Goal: Task Accomplishment & Management: Use online tool/utility

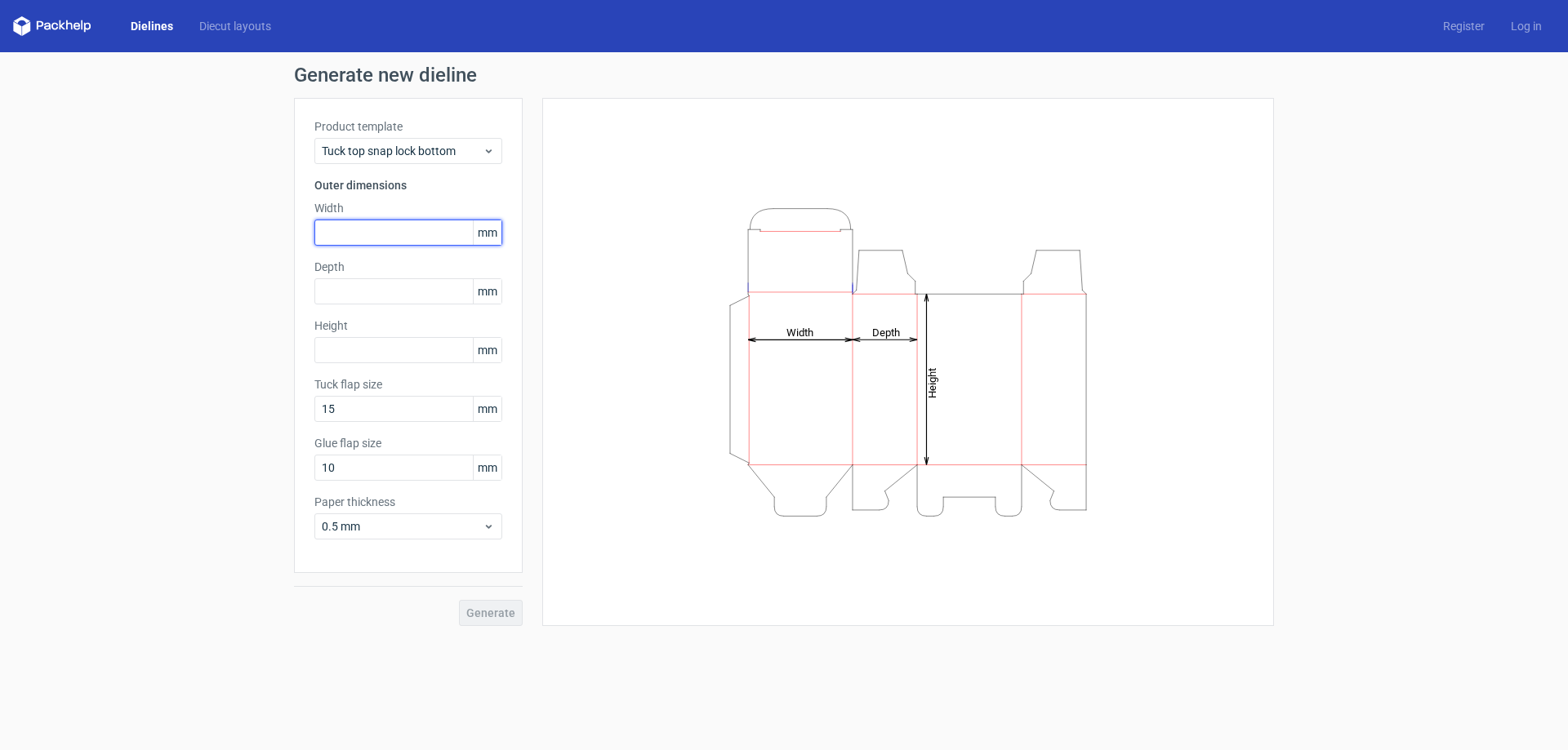
click at [383, 232] on input "text" at bounding box center [409, 232] width 188 height 26
type input "140"
click at [369, 291] on input "text" at bounding box center [409, 291] width 188 height 26
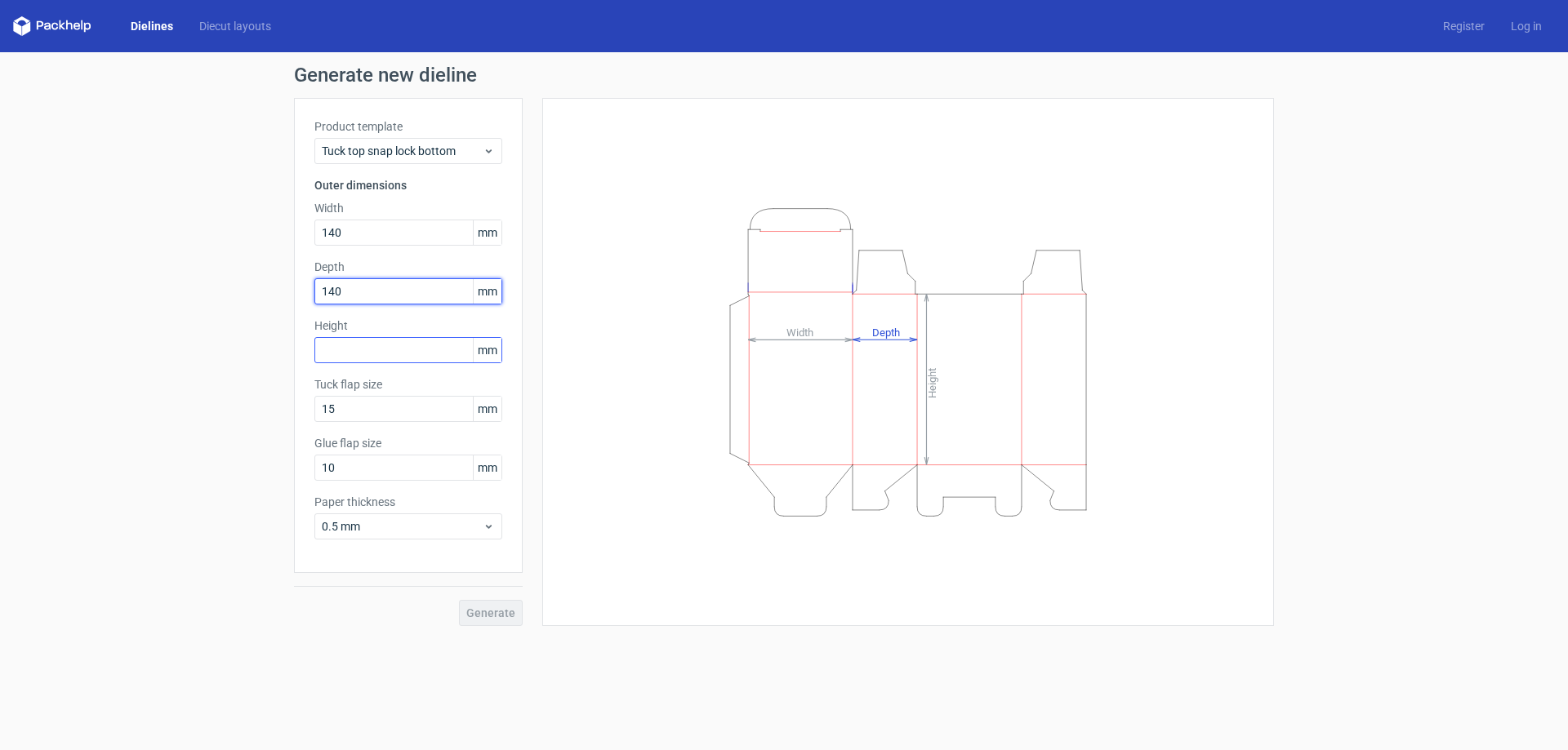
type input "140"
click at [391, 346] on input "text" at bounding box center [409, 350] width 188 height 26
type input "240"
click at [491, 614] on span "Generate" at bounding box center [491, 614] width 49 height 12
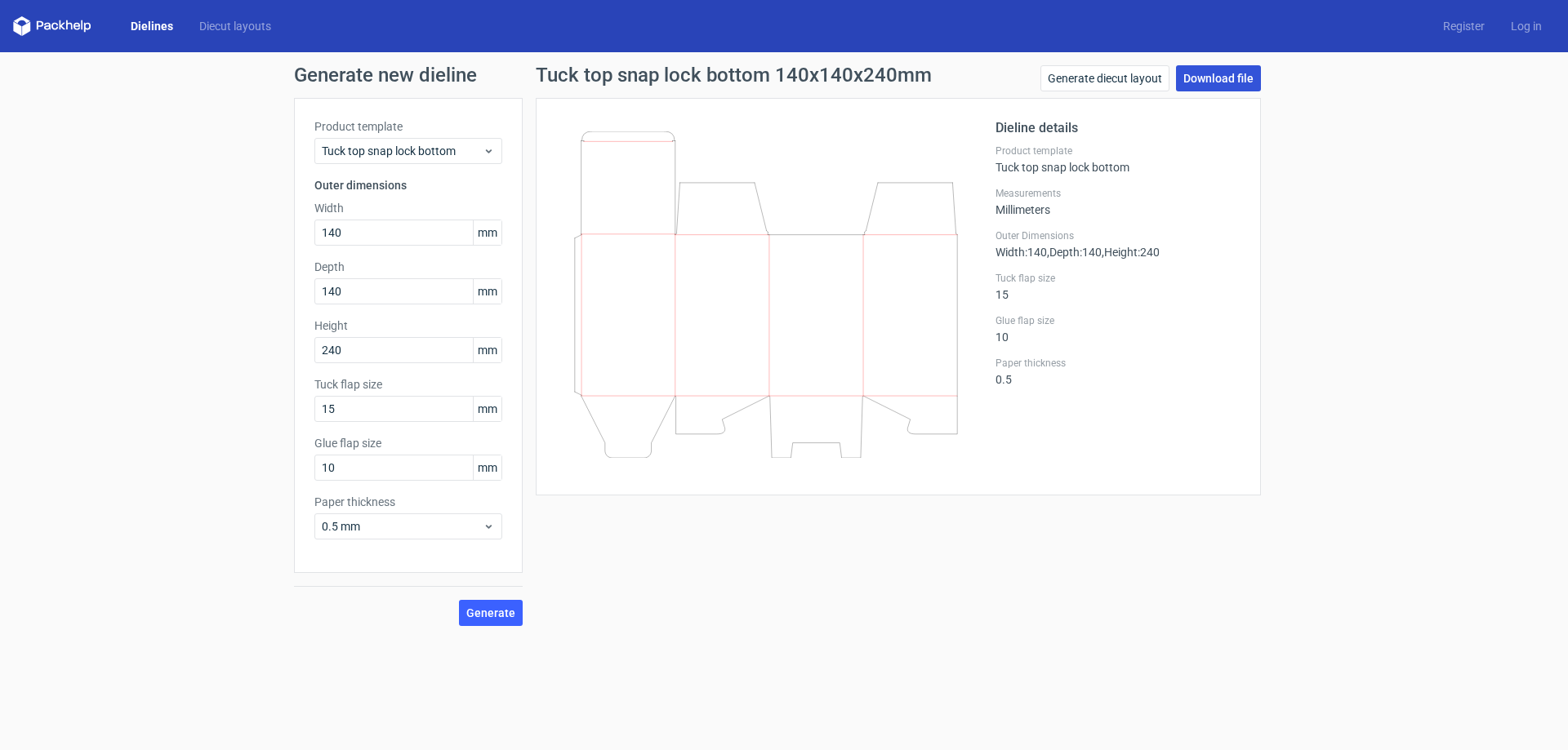
click at [1230, 79] on link "Download file" at bounding box center [1218, 78] width 85 height 26
click at [1092, 75] on link "Generate diecut layout" at bounding box center [1105, 78] width 129 height 26
click at [71, 28] on icon at bounding box center [52, 26] width 78 height 20
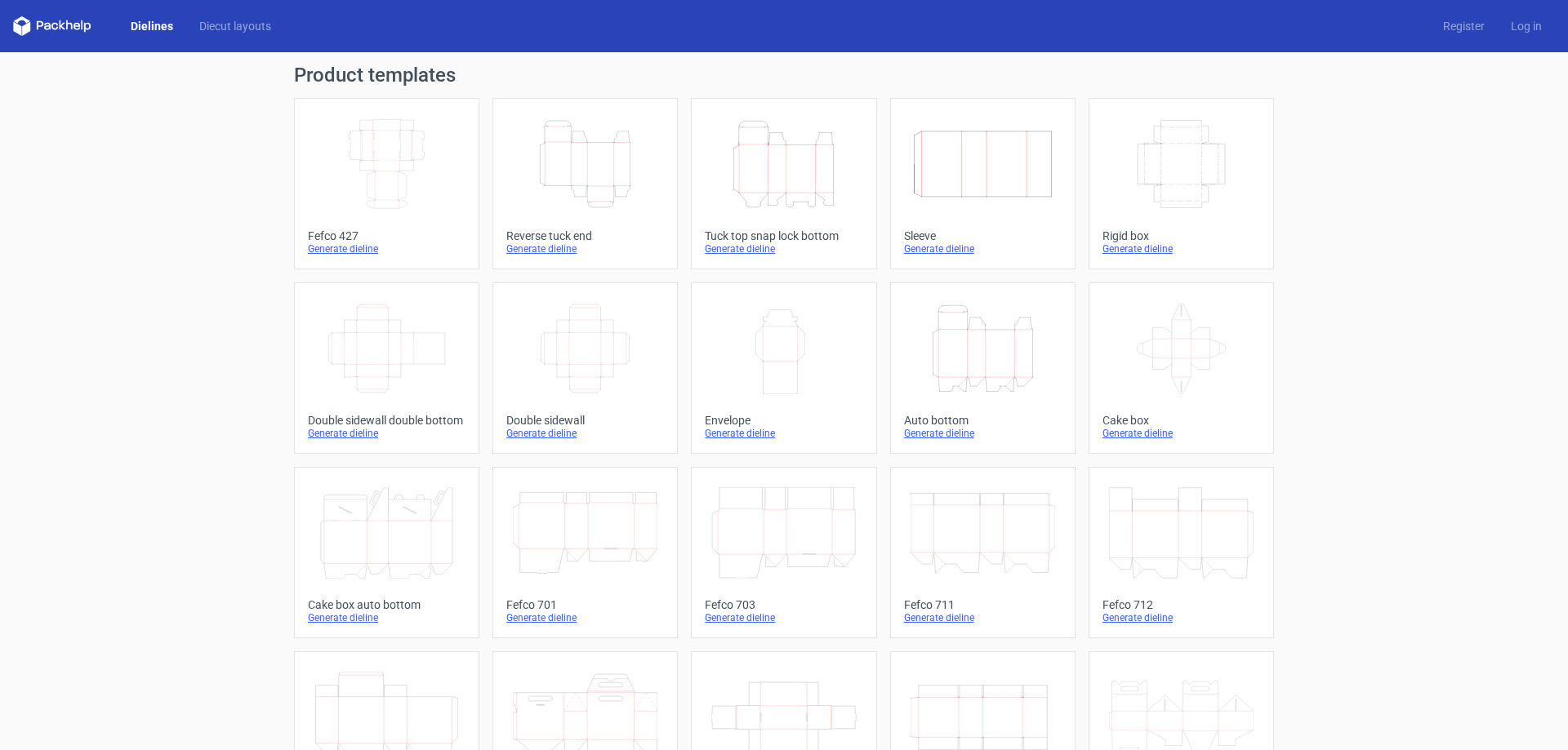
click at [785, 187] on icon "Height Depth Width" at bounding box center [783, 164] width 144 height 91
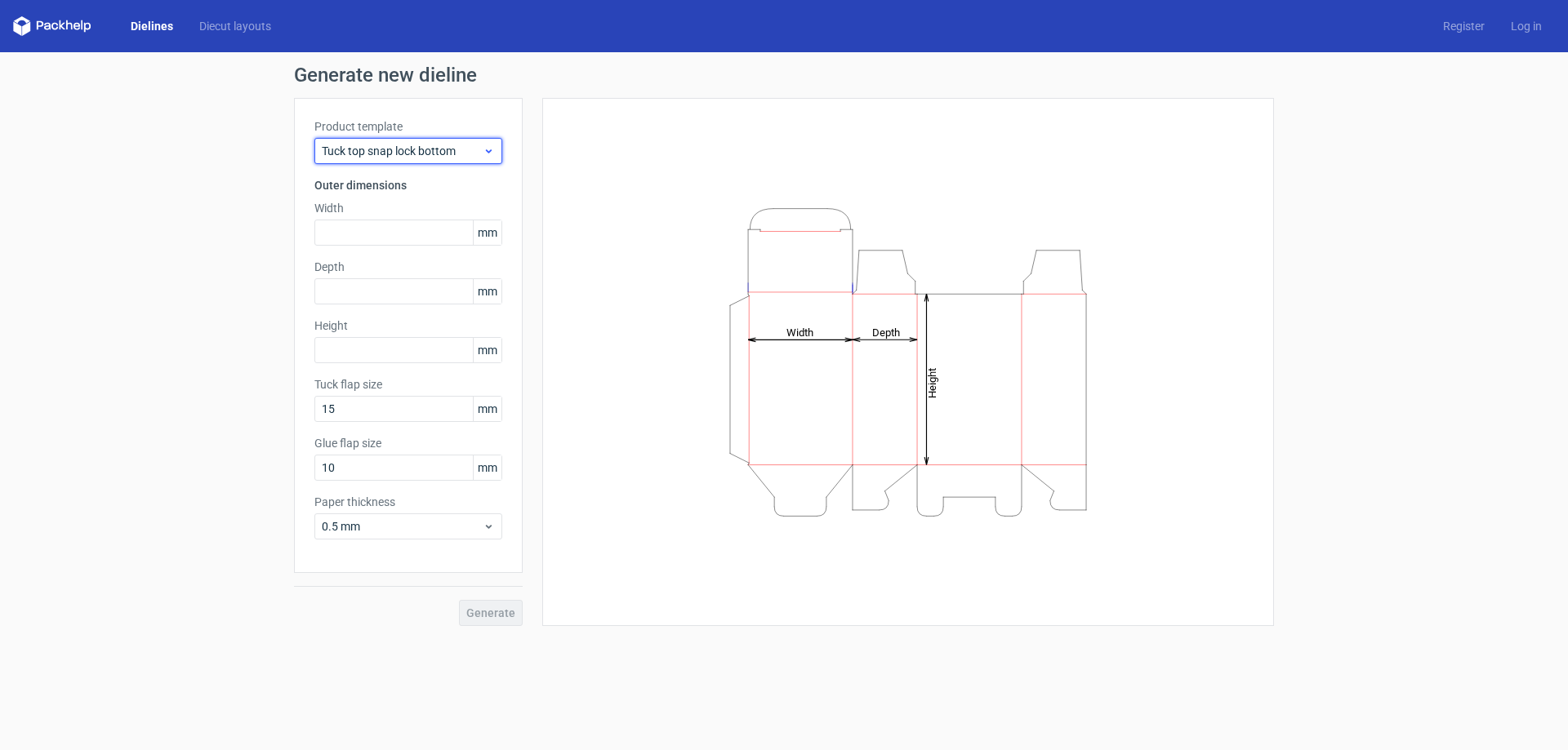
click at [471, 155] on span "Tuck top snap lock bottom" at bounding box center [402, 151] width 161 height 17
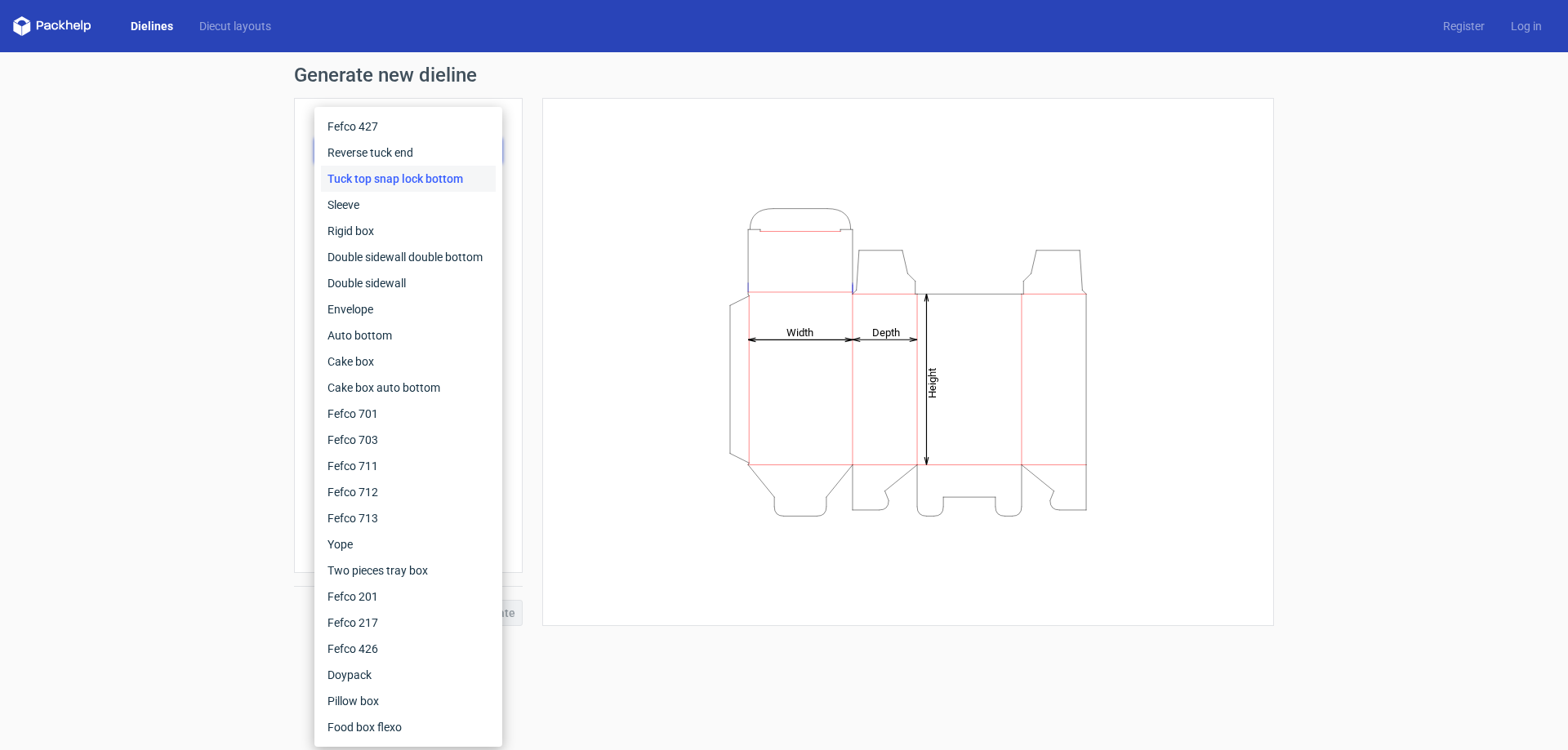
click at [583, 154] on div "Height Depth Width" at bounding box center [908, 362] width 691 height 487
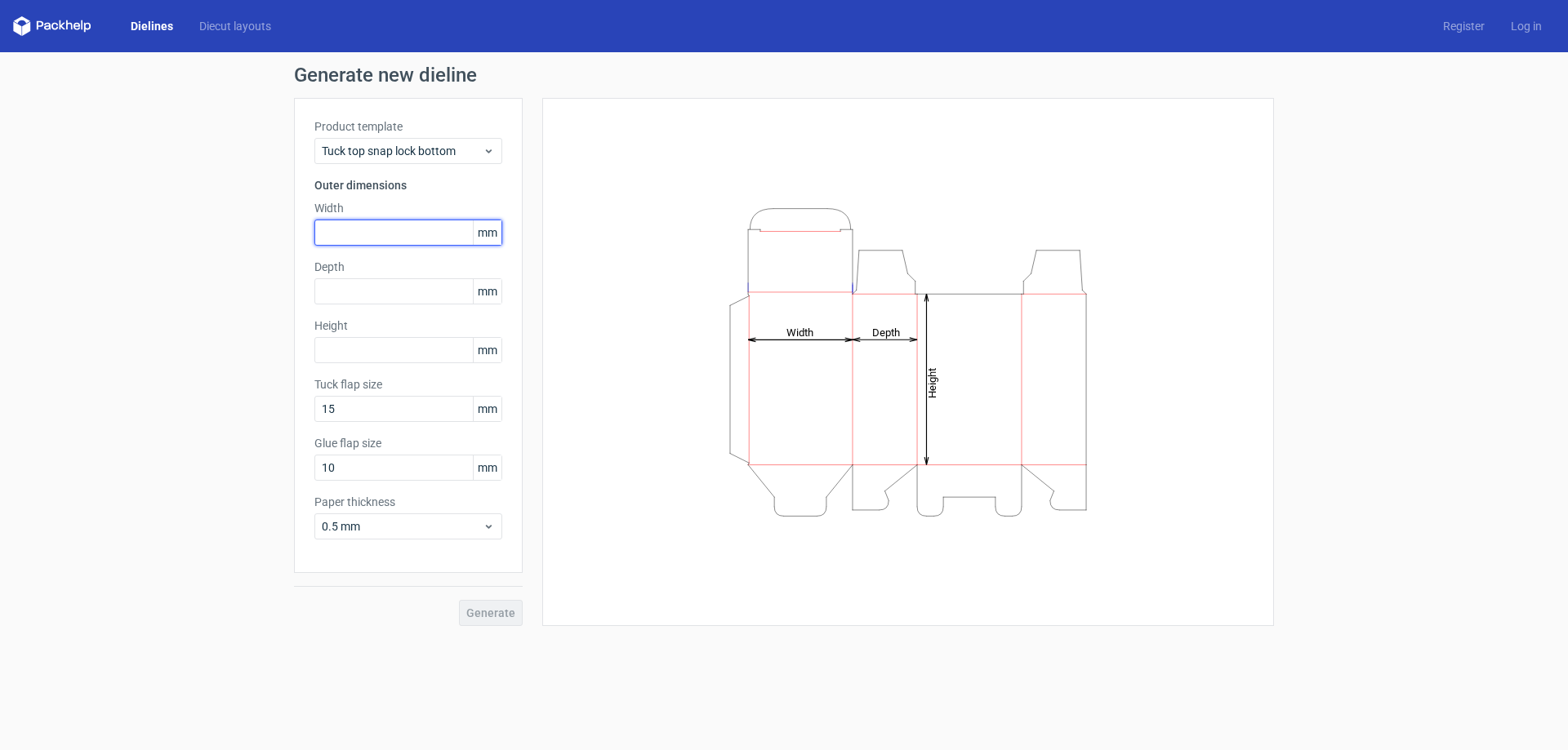
click at [357, 237] on input "text" at bounding box center [409, 232] width 188 height 26
type input "140"
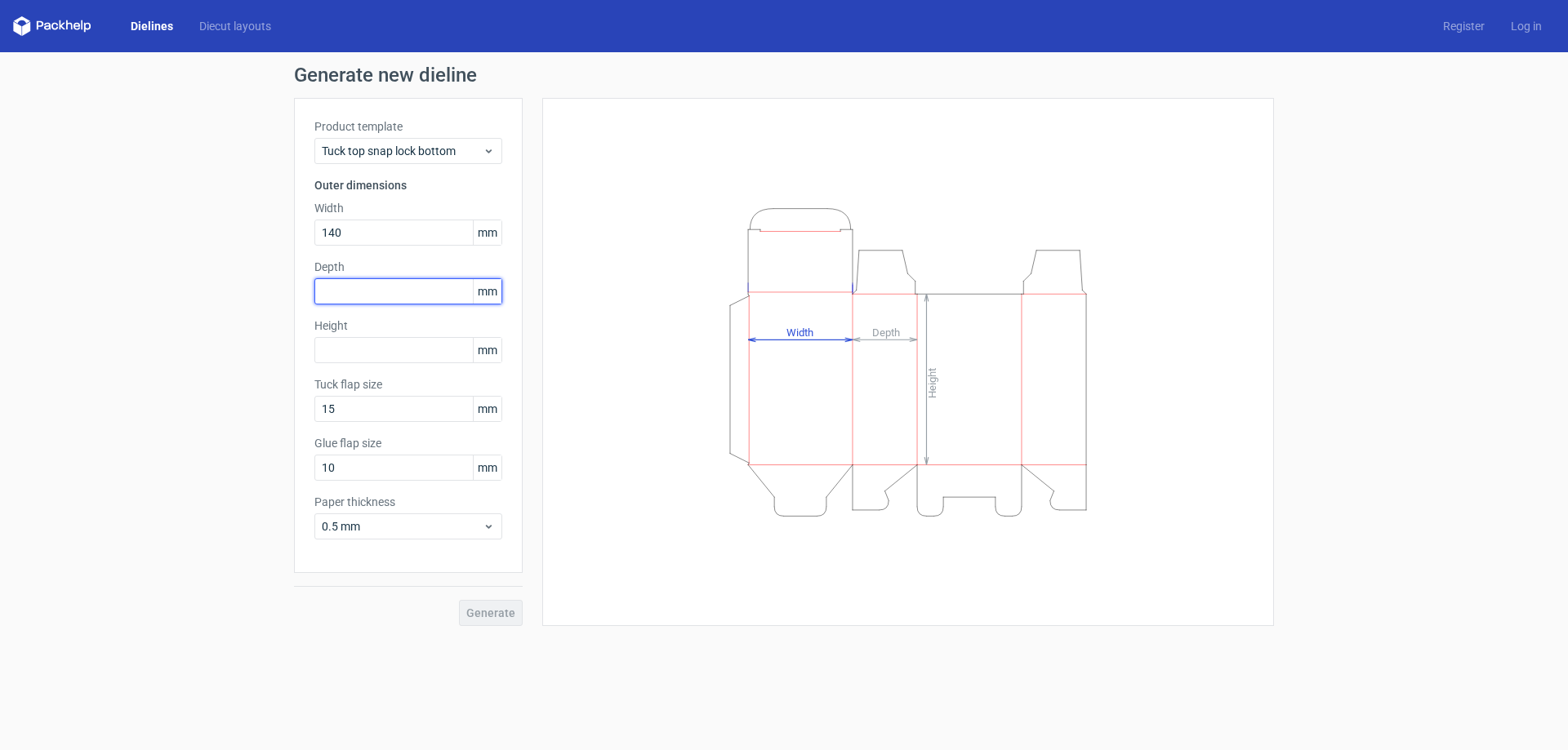
click at [329, 293] on input "text" at bounding box center [409, 291] width 188 height 26
type input "140"
click at [351, 354] on input "text" at bounding box center [409, 350] width 188 height 26
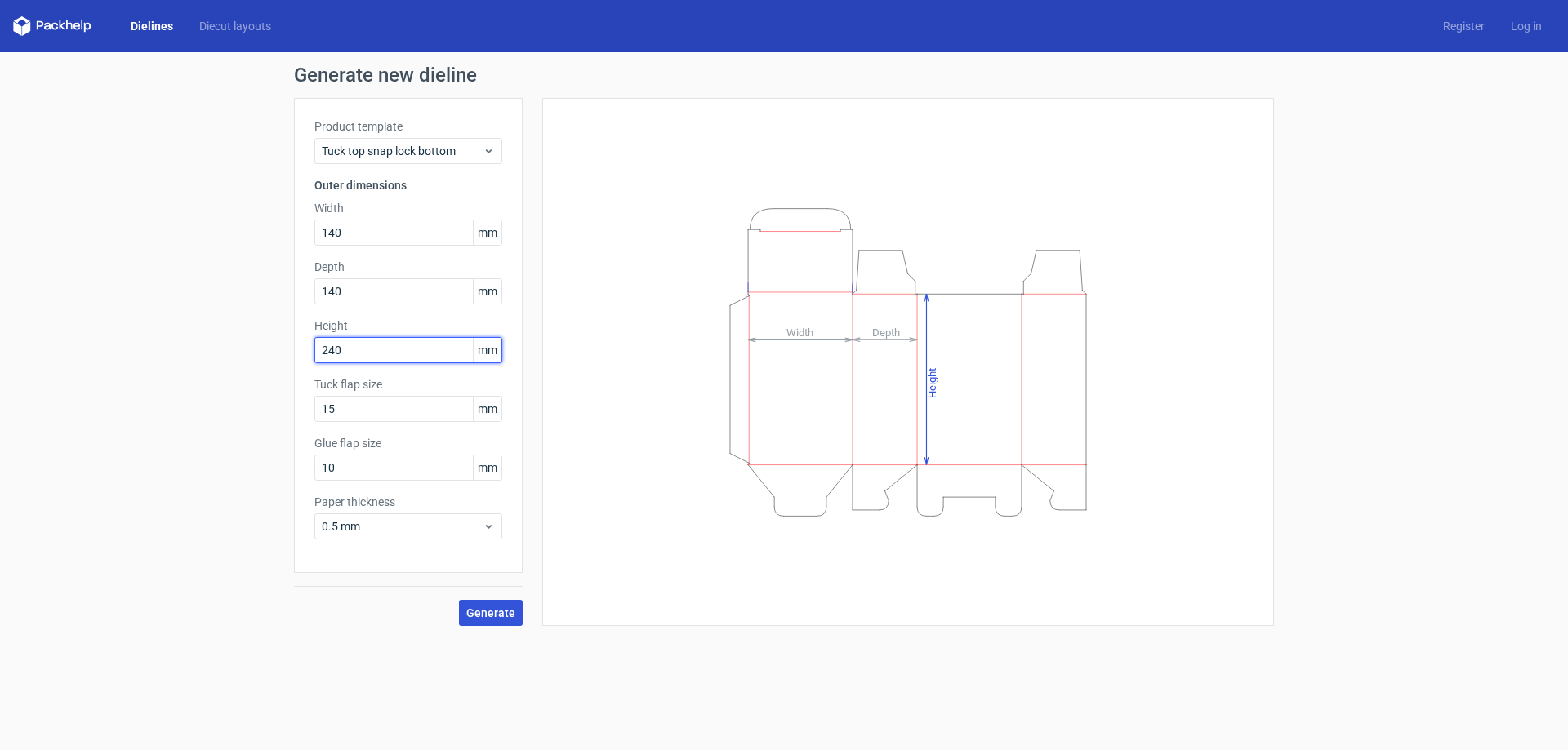
type input "240"
click at [500, 609] on span "Generate" at bounding box center [491, 614] width 49 height 12
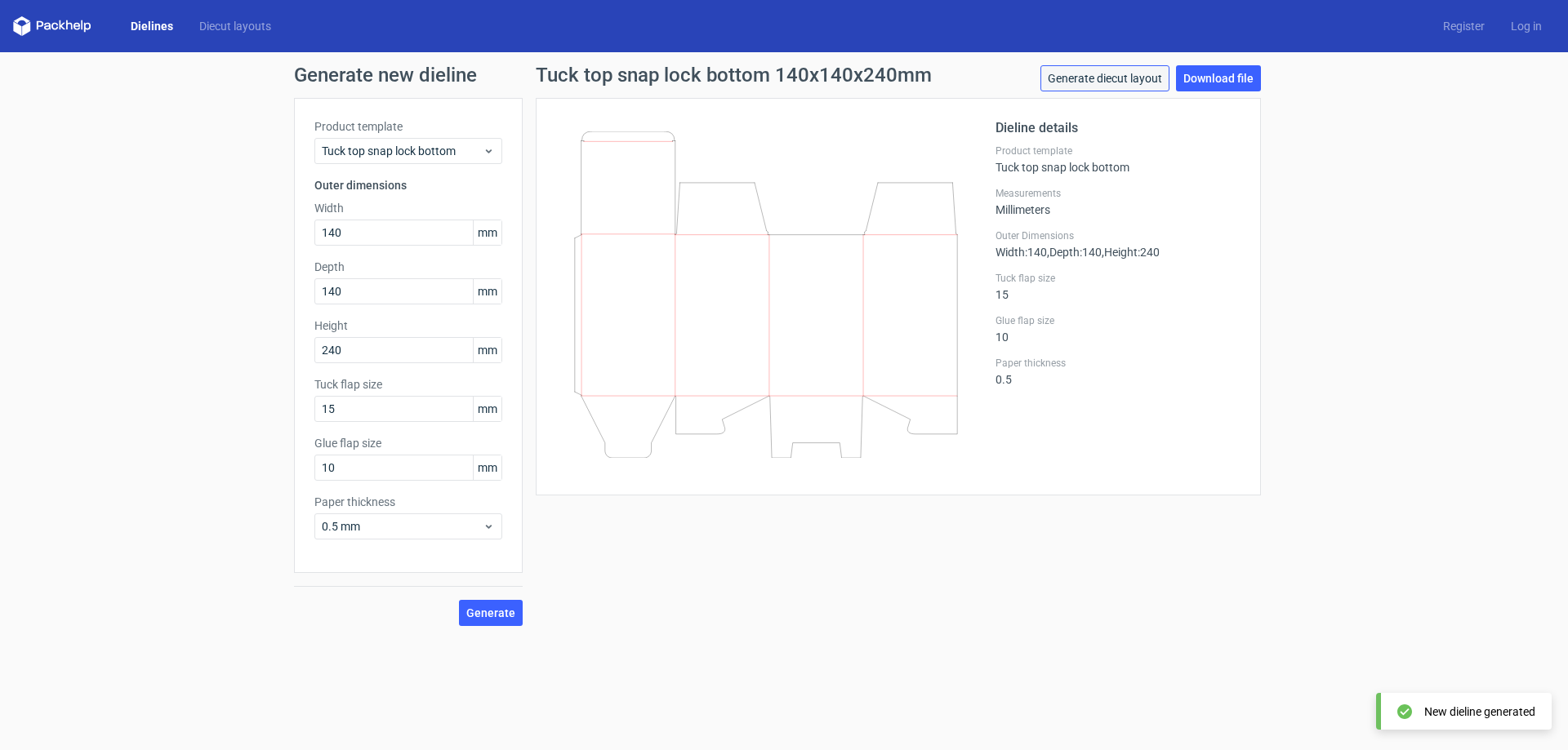
click at [1137, 77] on link "Generate diecut layout" at bounding box center [1105, 78] width 129 height 26
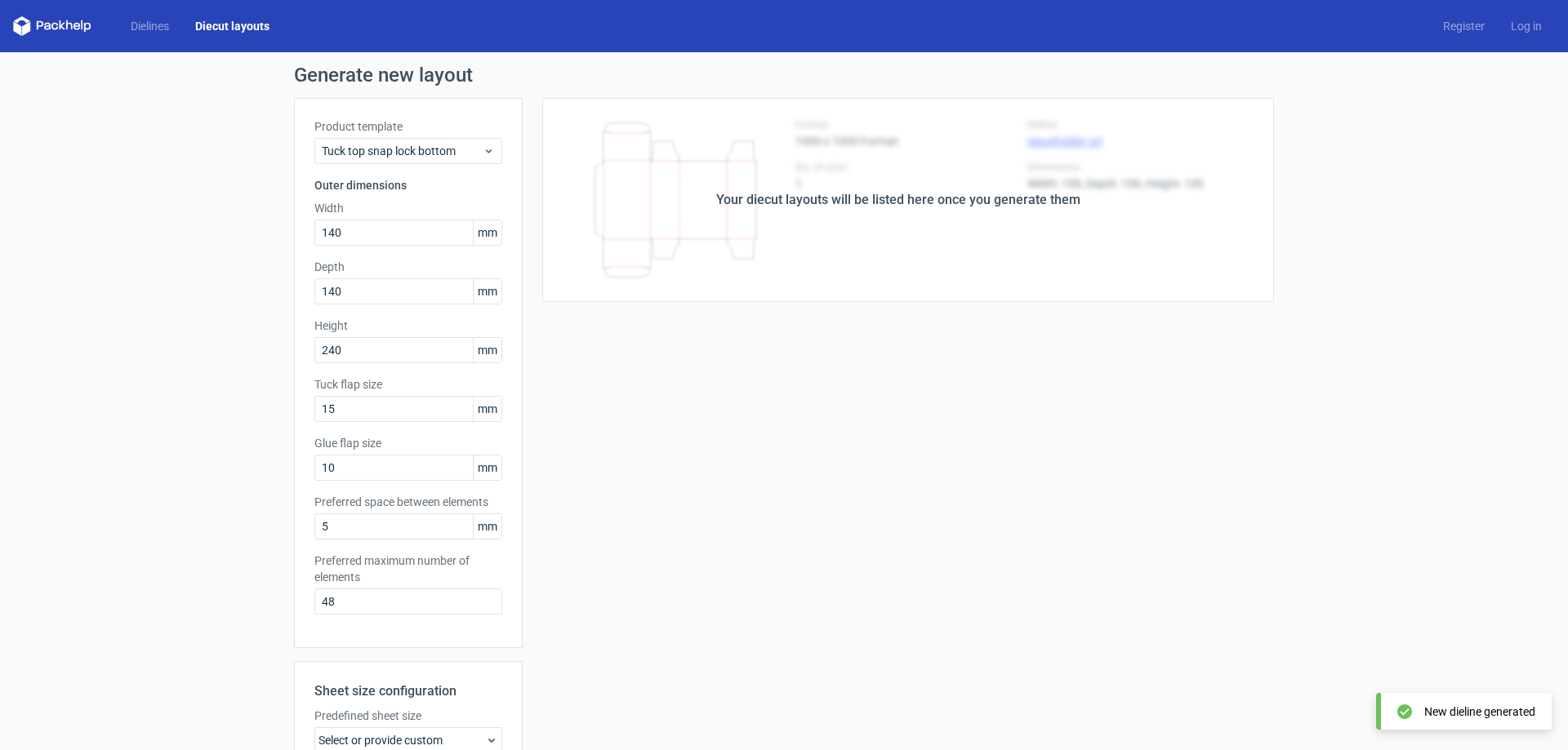
click at [886, 198] on div "Your diecut layouts will be listed here once you generate them" at bounding box center [897, 200] width 364 height 20
click at [800, 196] on div "Your diecut layouts will be listed here once you generate them" at bounding box center [897, 200] width 364 height 20
click at [379, 469] on input "10" at bounding box center [409, 468] width 188 height 26
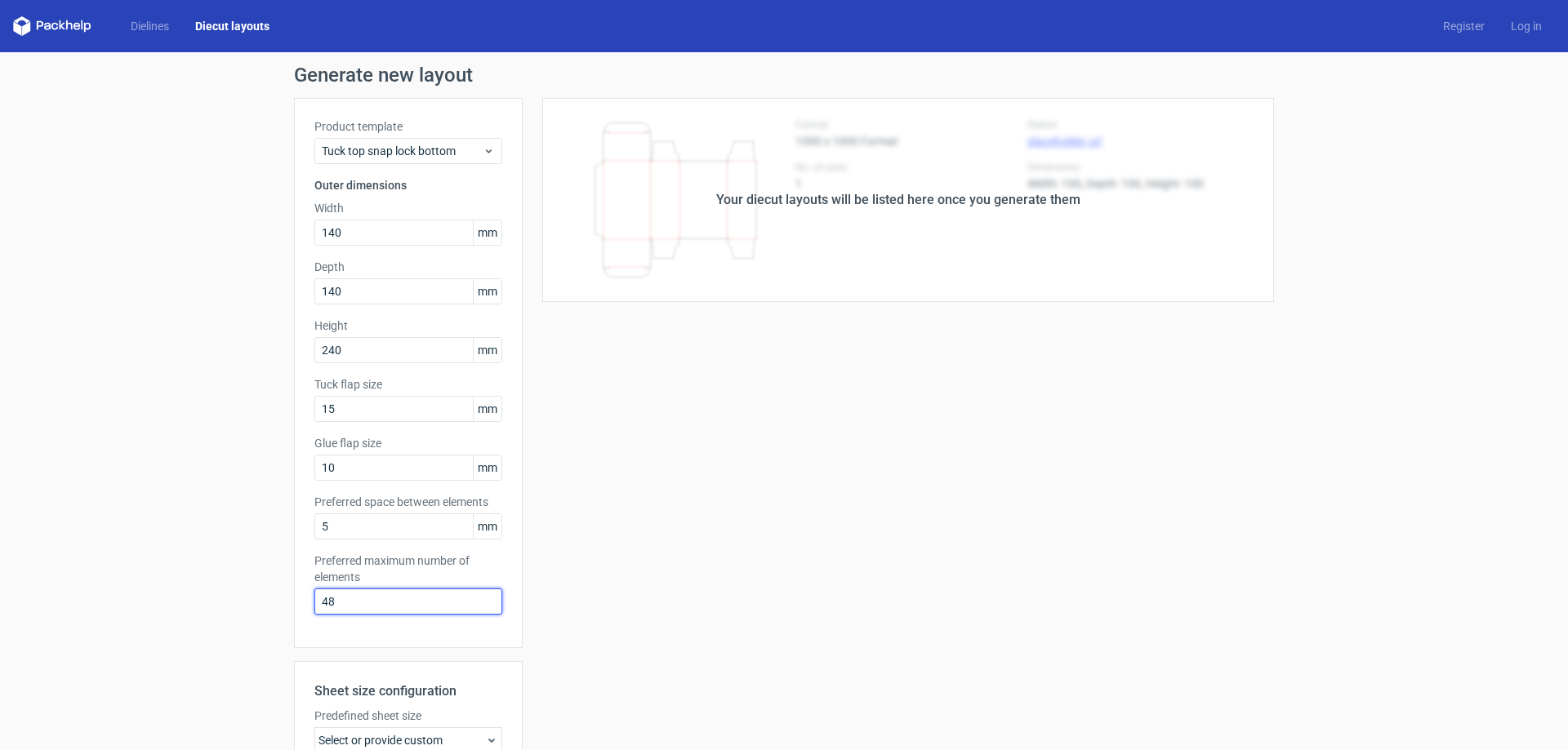
click at [387, 604] on input "48" at bounding box center [409, 602] width 188 height 26
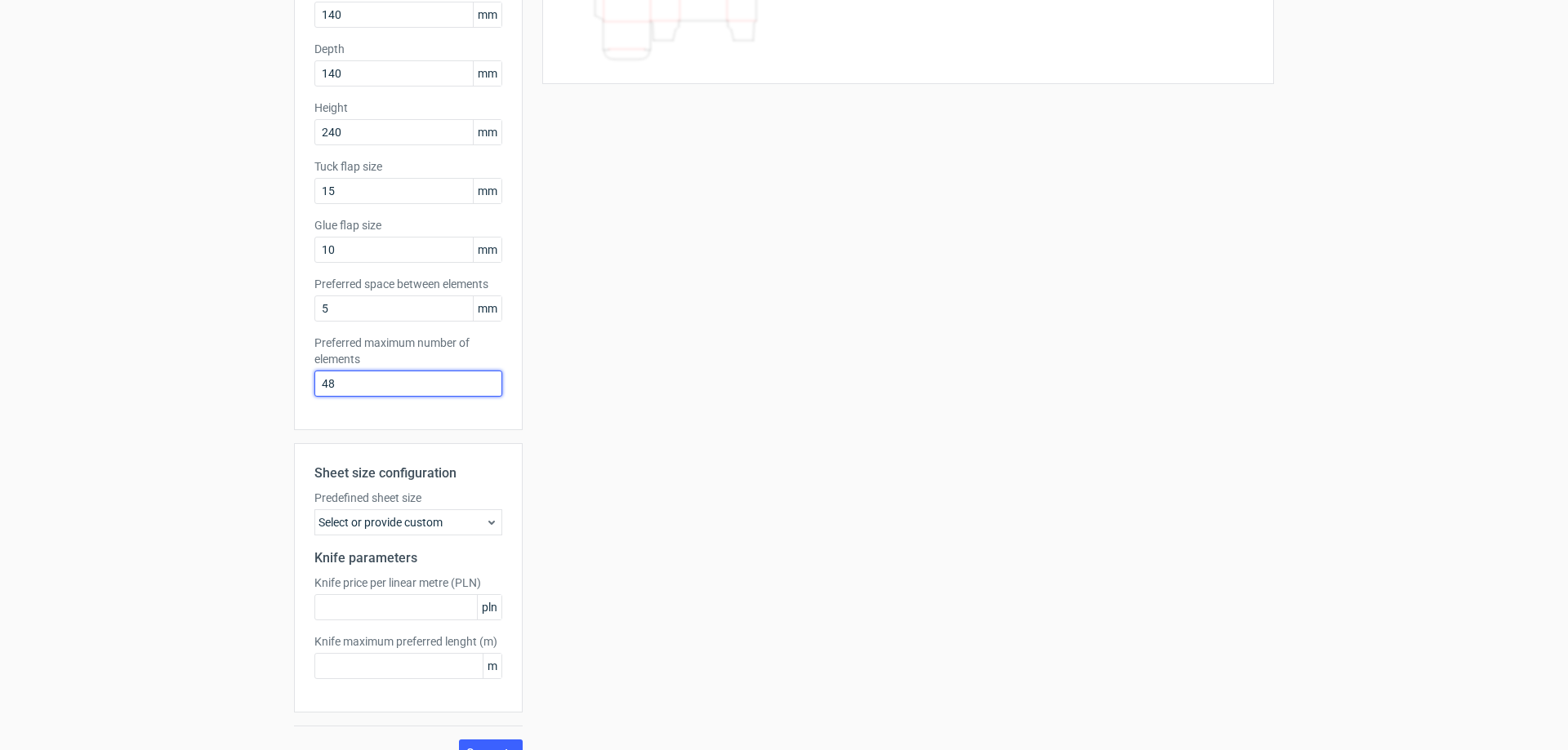
scroll to position [247, 0]
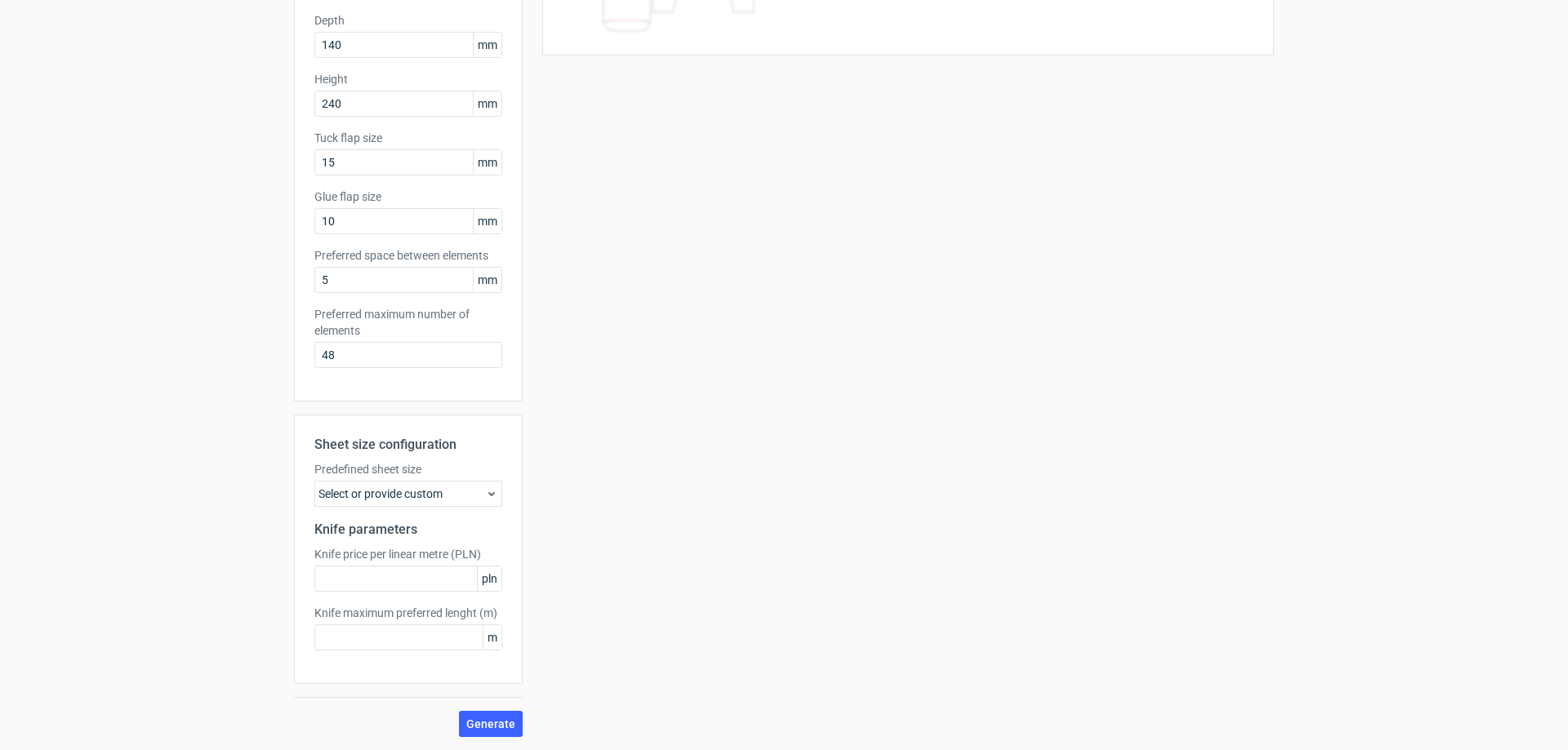
click at [443, 493] on div "Select or provide custom" at bounding box center [409, 494] width 188 height 26
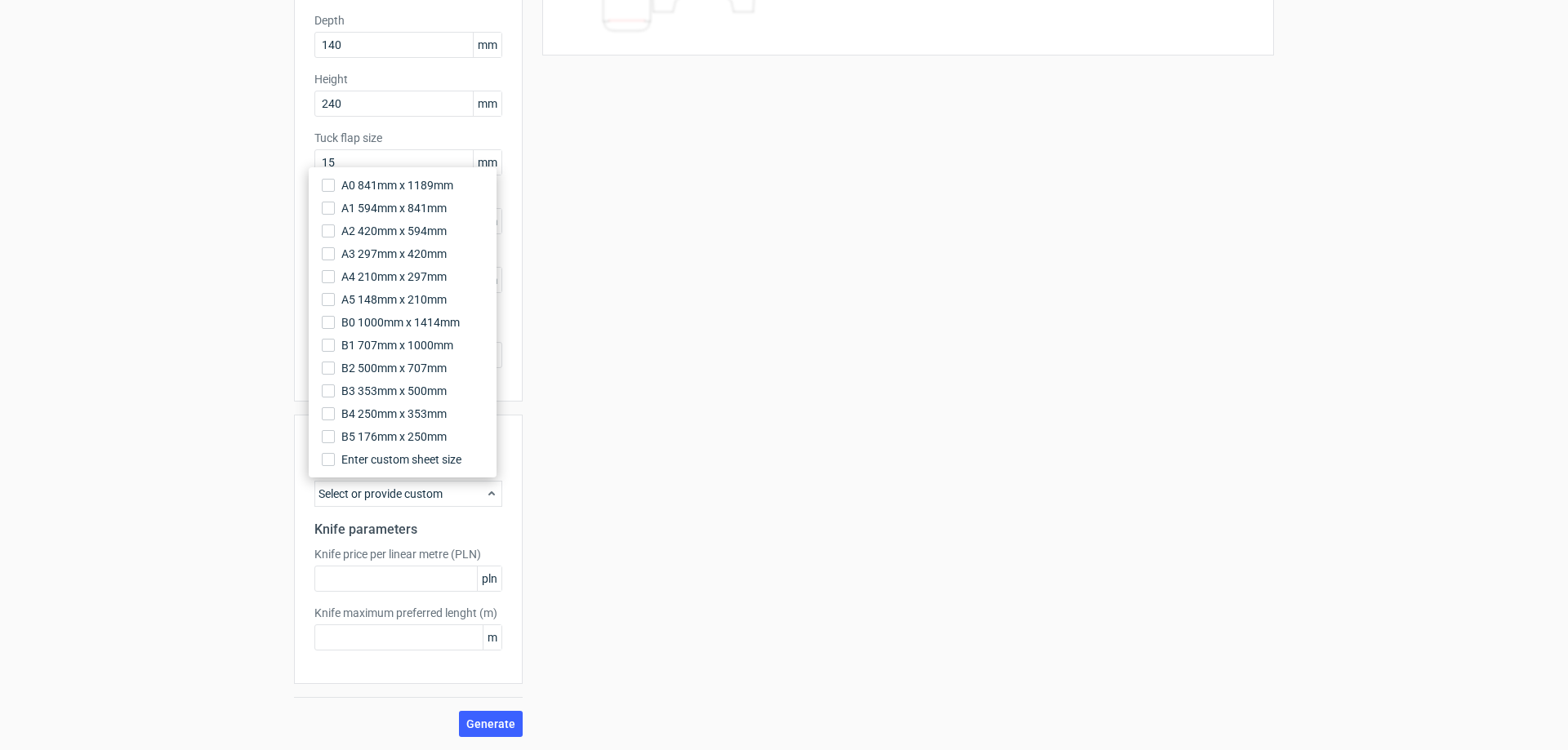
click at [443, 493] on div "Select or provide custom" at bounding box center [409, 494] width 188 height 26
click at [784, 318] on div "Your diecut layouts will be listed here once you generate them Height Depth Wid…" at bounding box center [898, 294] width 751 height 886
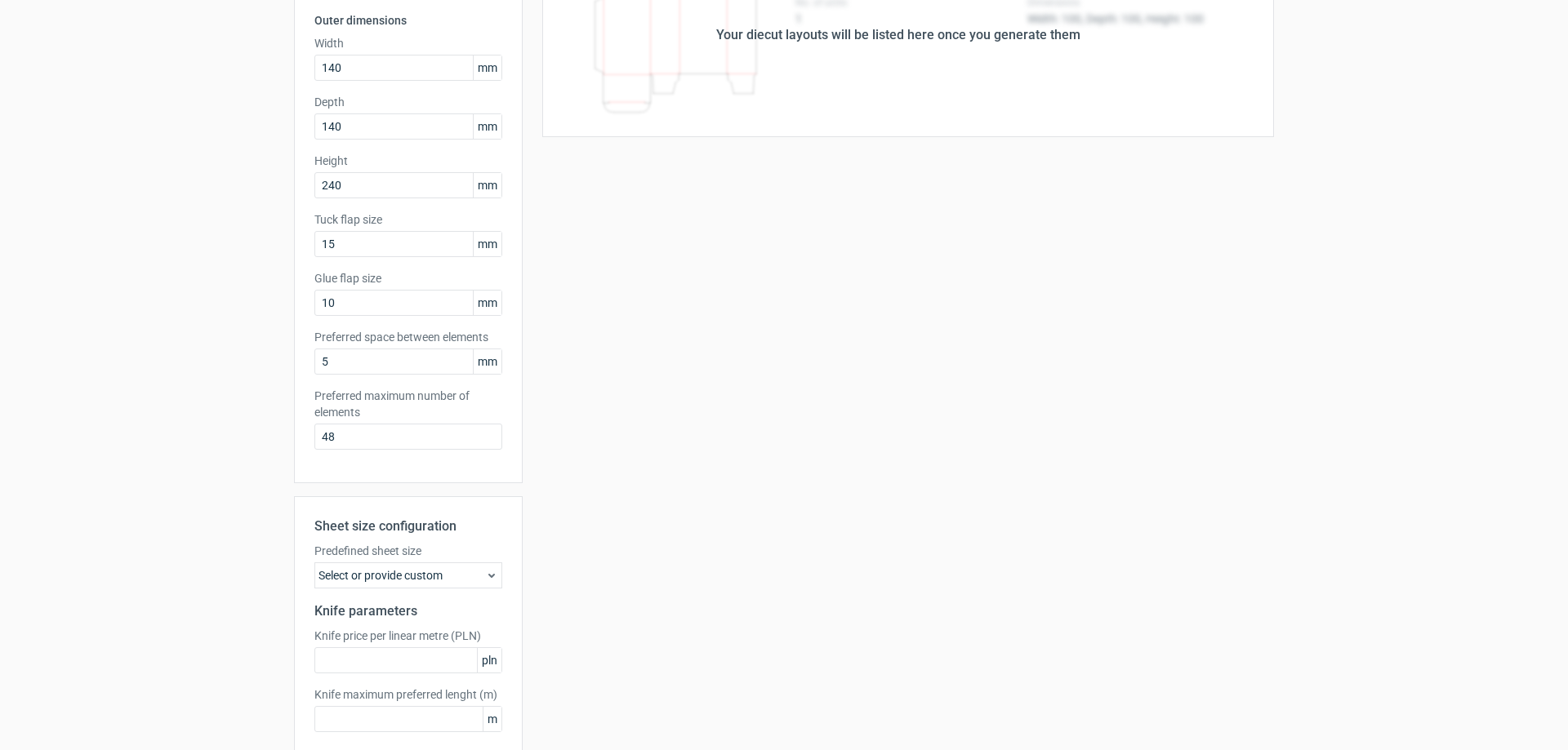
scroll to position [83, 0]
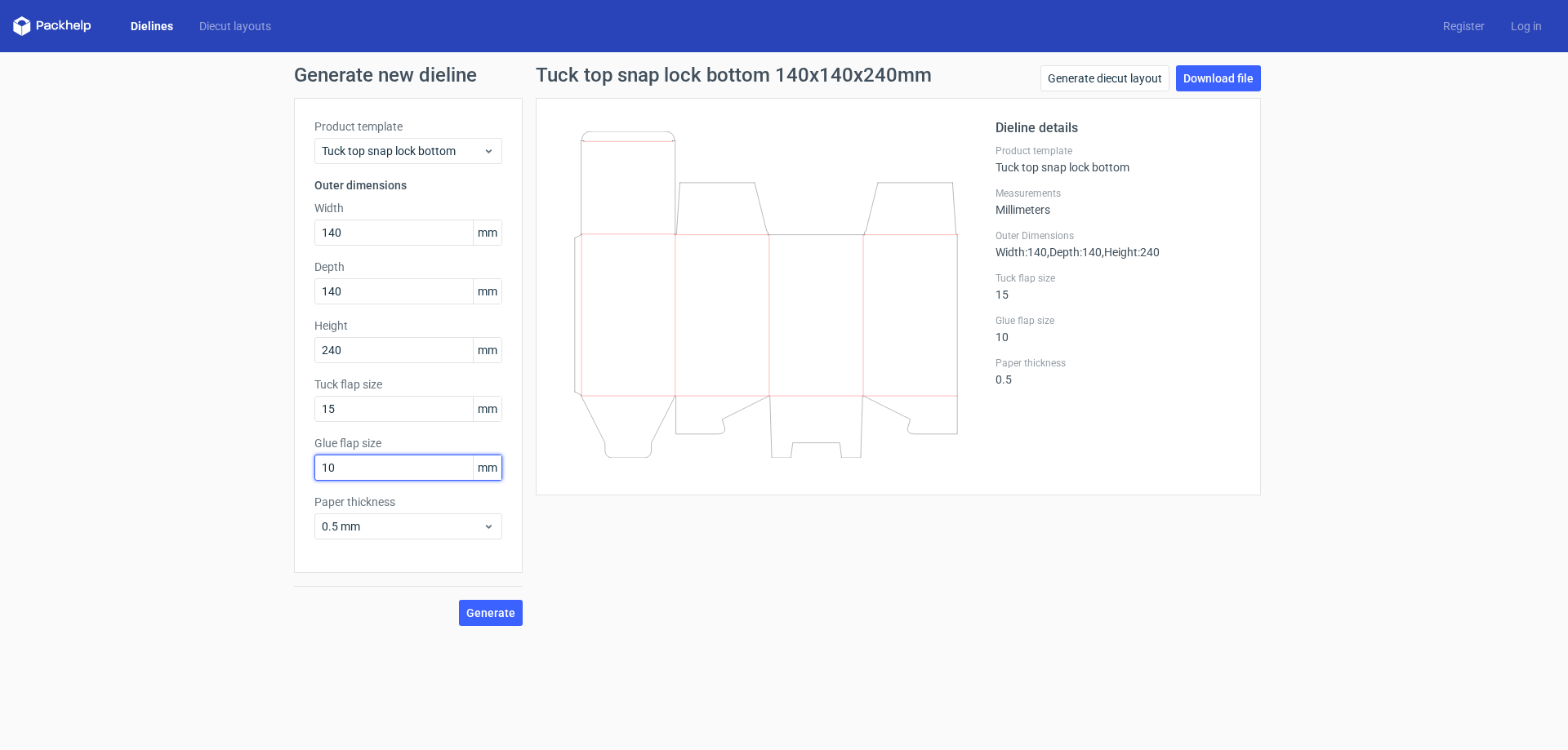
drag, startPoint x: 337, startPoint y: 472, endPoint x: 291, endPoint y: 476, distance: 46.2
click at [291, 476] on div "Generate new dieline Product template Tuck top snap lock bottom Outer dimension…" at bounding box center [784, 345] width 1568 height 587
type input "11"
drag, startPoint x: 323, startPoint y: 410, endPoint x: 308, endPoint y: 412, distance: 15.1
click at [308, 412] on div "Product template Tuck top snap lock bottom Outer dimensions Width 140 mm Depth …" at bounding box center [408, 335] width 228 height 475
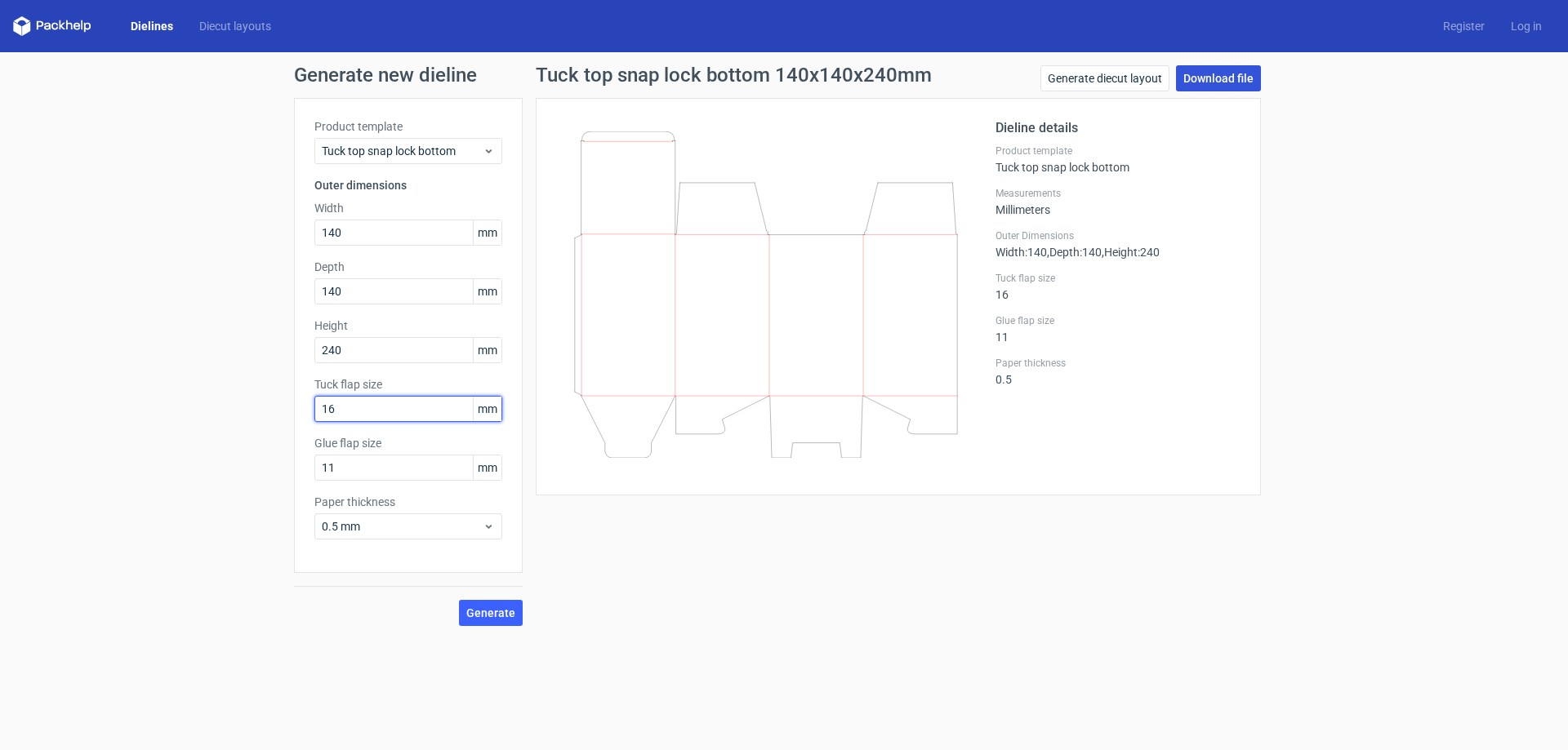
type input "16"
click at [1239, 75] on link "Download file" at bounding box center [1218, 78] width 85 height 26
